Goal: Task Accomplishment & Management: Manage account settings

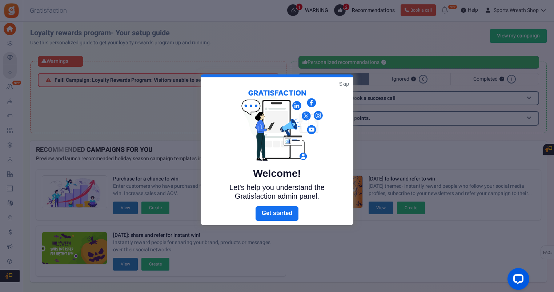
click at [345, 83] on link "Skip" at bounding box center [344, 83] width 10 height 7
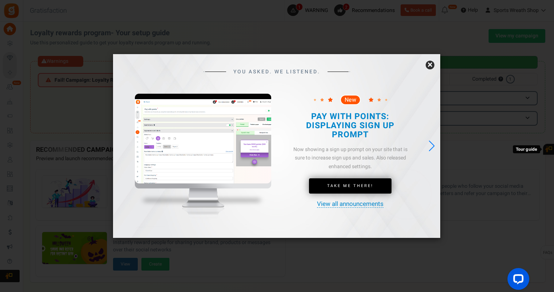
click at [429, 64] on link "×" at bounding box center [429, 65] width 9 height 9
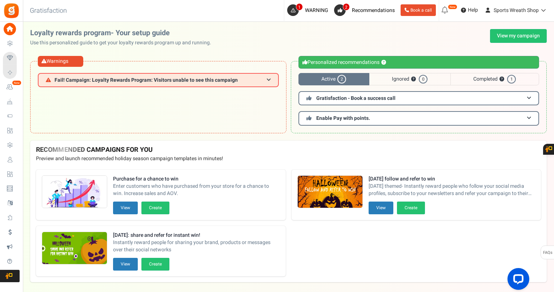
click at [0, 0] on span "Users" at bounding box center [0, 0] width 0 height 0
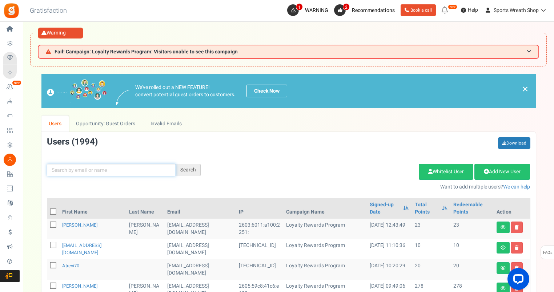
click at [118, 165] on input "text" at bounding box center [111, 170] width 129 height 12
paste input "[EMAIL_ADDRESS][DOMAIN_NAME]"
type input "[EMAIL_ADDRESS][DOMAIN_NAME]"
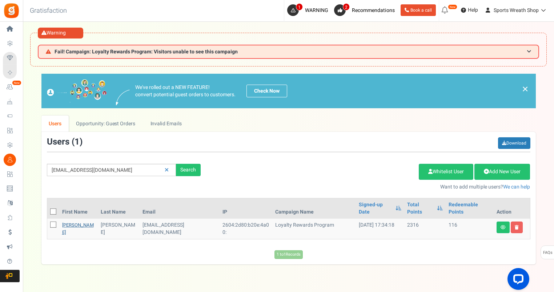
click at [68, 222] on link "[PERSON_NAME]" at bounding box center [78, 229] width 32 height 14
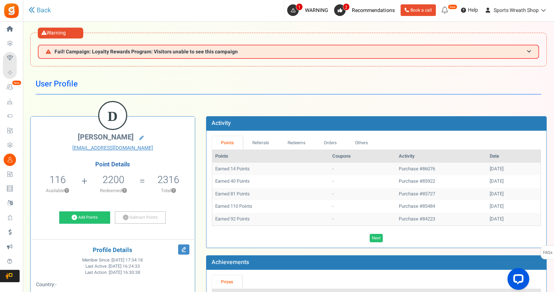
scroll to position [60, 0]
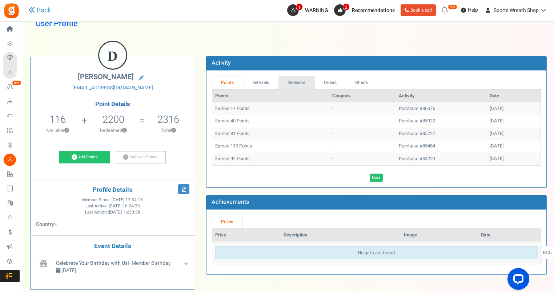
click at [298, 82] on link "Redeems" at bounding box center [296, 82] width 36 height 13
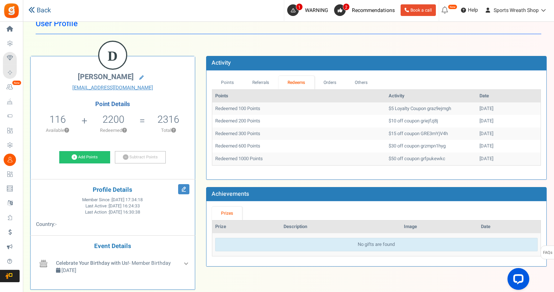
click at [44, 11] on link "Back" at bounding box center [39, 10] width 23 height 9
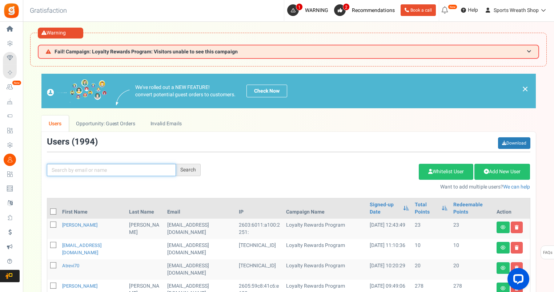
click at [115, 170] on input "text" at bounding box center [111, 170] width 129 height 12
paste input "[EMAIL_ADDRESS][DOMAIN_NAME]"
type input "[EMAIL_ADDRESS][DOMAIN_NAME]"
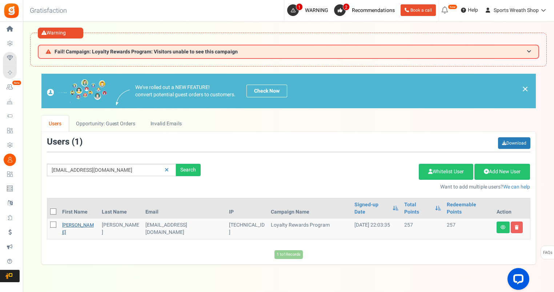
click at [67, 222] on link "[PERSON_NAME]" at bounding box center [78, 229] width 32 height 14
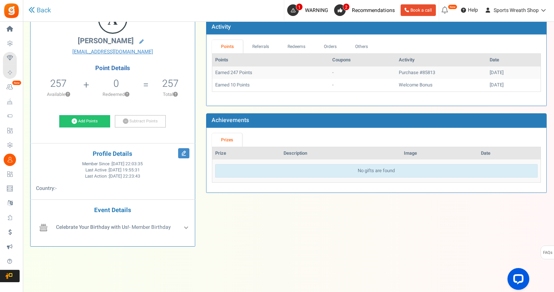
scroll to position [101, 0]
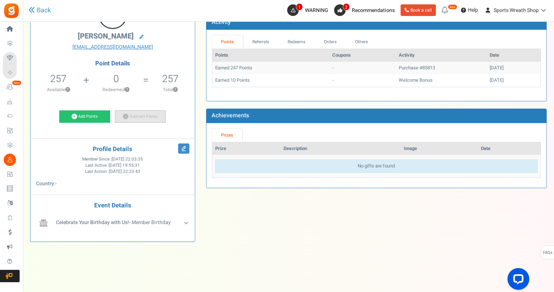
click at [138, 113] on link "Subtract Points" at bounding box center [140, 116] width 51 height 12
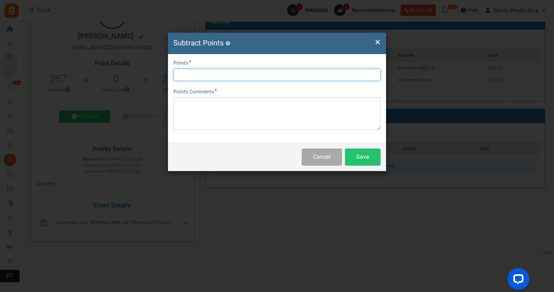
click at [193, 74] on input "text" at bounding box center [276, 75] width 207 height 12
type input "43"
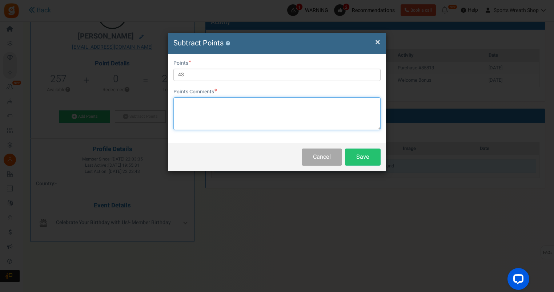
click at [218, 103] on textarea at bounding box center [276, 113] width 207 height 33
type textarea "Refunds for order 85813"
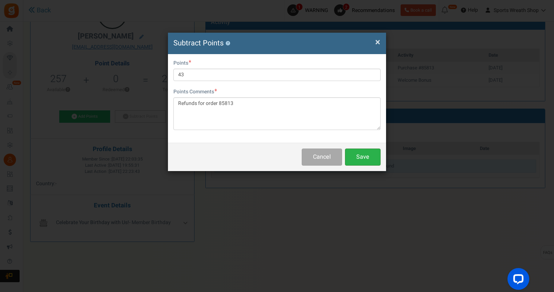
click at [360, 161] on button "Save" at bounding box center [363, 157] width 36 height 17
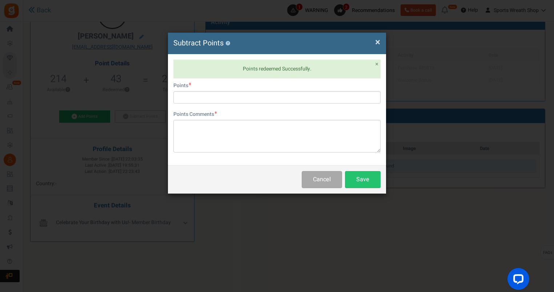
scroll to position [0, 0]
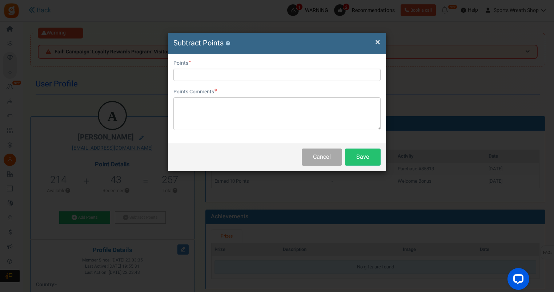
click at [377, 42] on span "×" at bounding box center [377, 42] width 5 height 14
